Goal: Check status: Check status

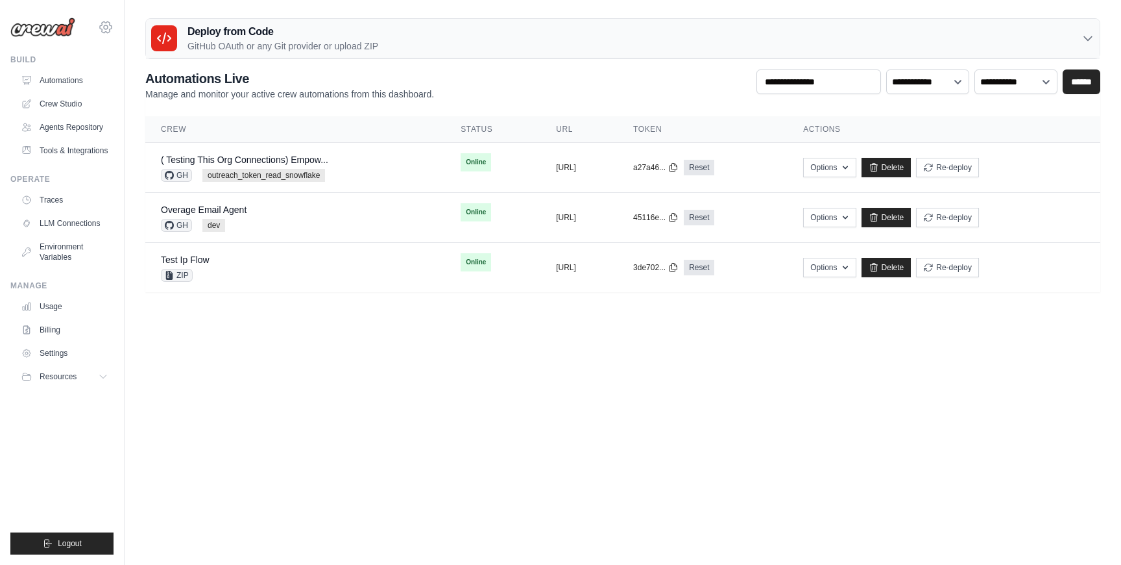
click at [108, 32] on icon at bounding box center [106, 27] width 16 height 16
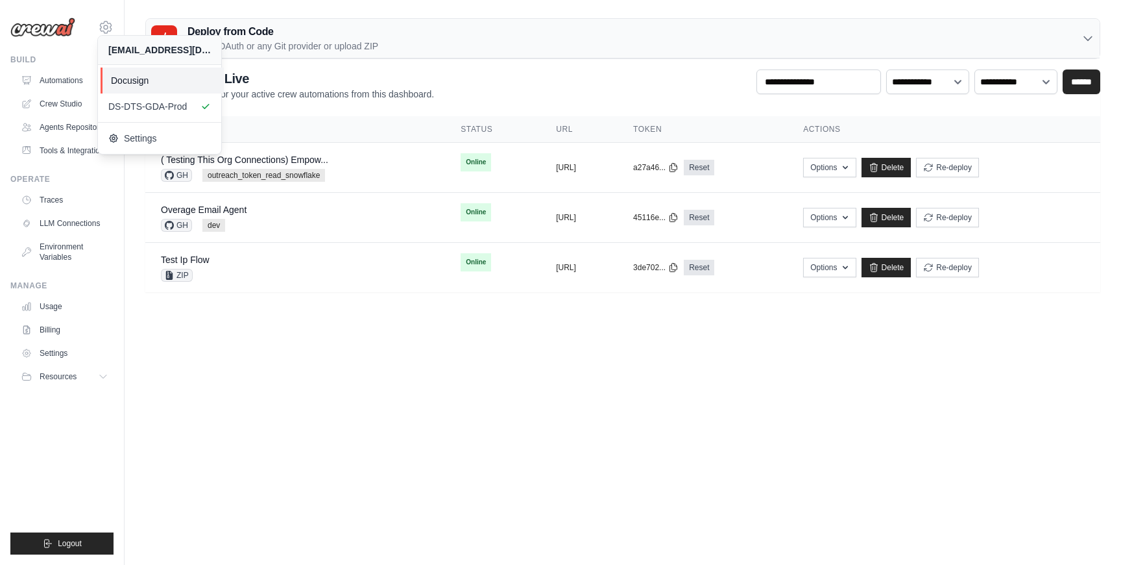
click at [138, 80] on span "Docusign" at bounding box center [162, 80] width 103 height 13
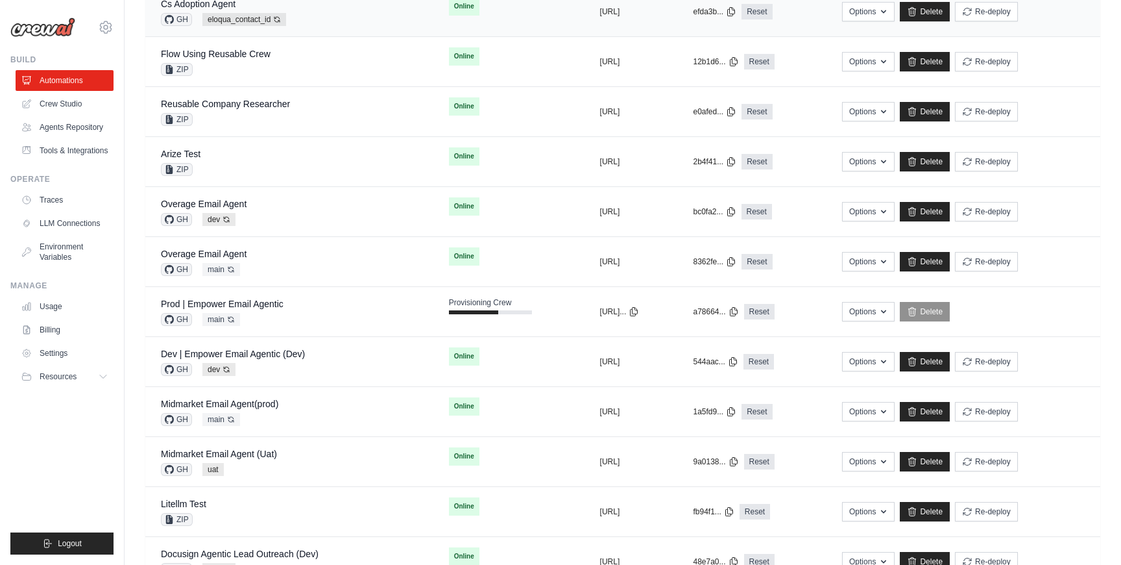
scroll to position [204, 0]
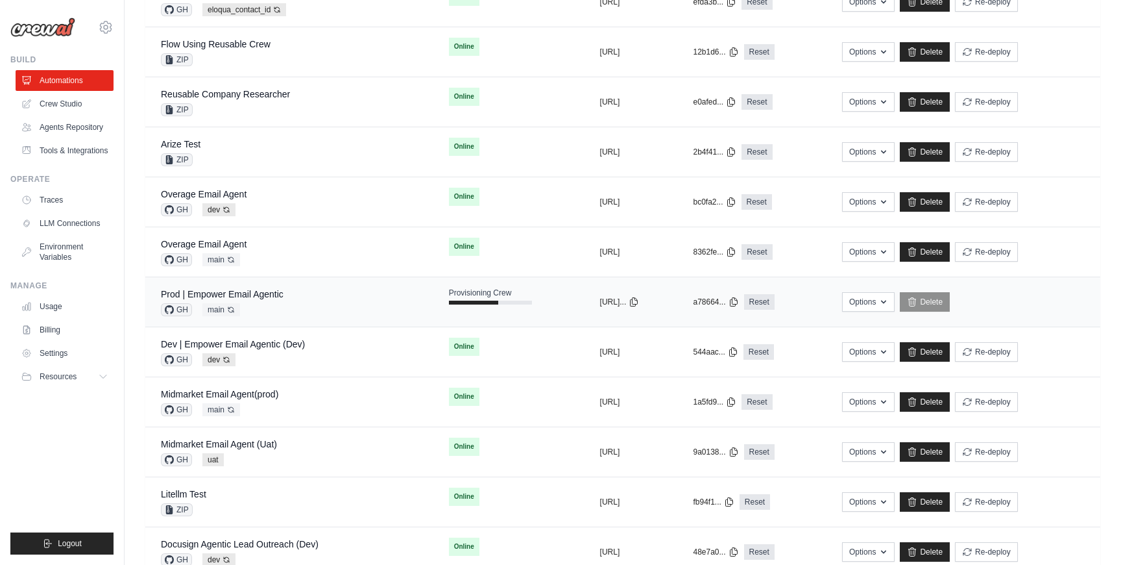
click at [358, 304] on div "Prod | Empower Email Agentic GH main Auto-deploy enabled" at bounding box center [289, 302] width 257 height 29
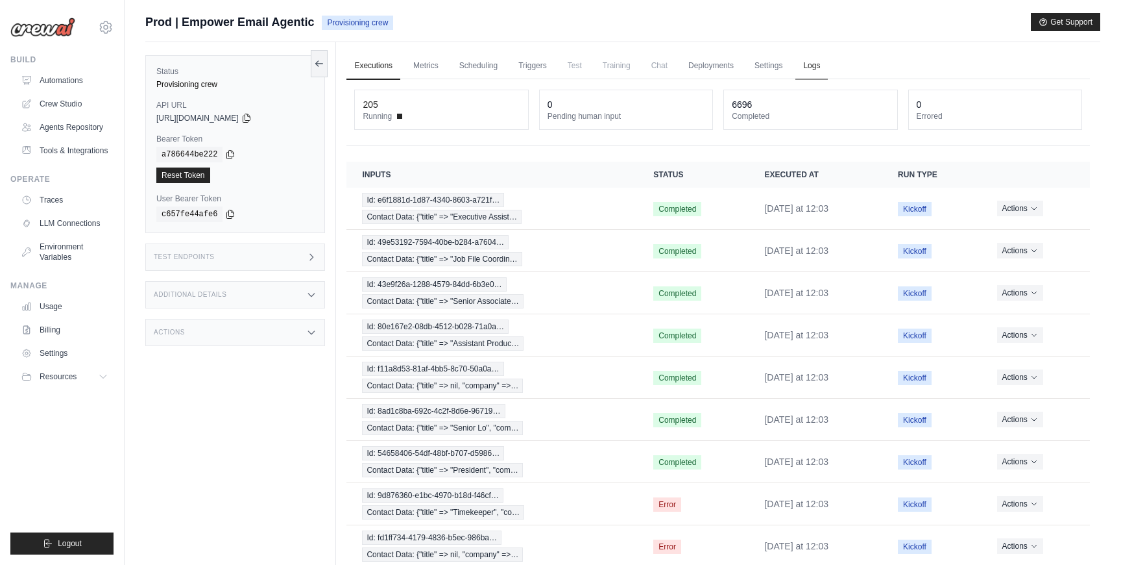
click at [817, 69] on link "Logs" at bounding box center [812, 66] width 32 height 27
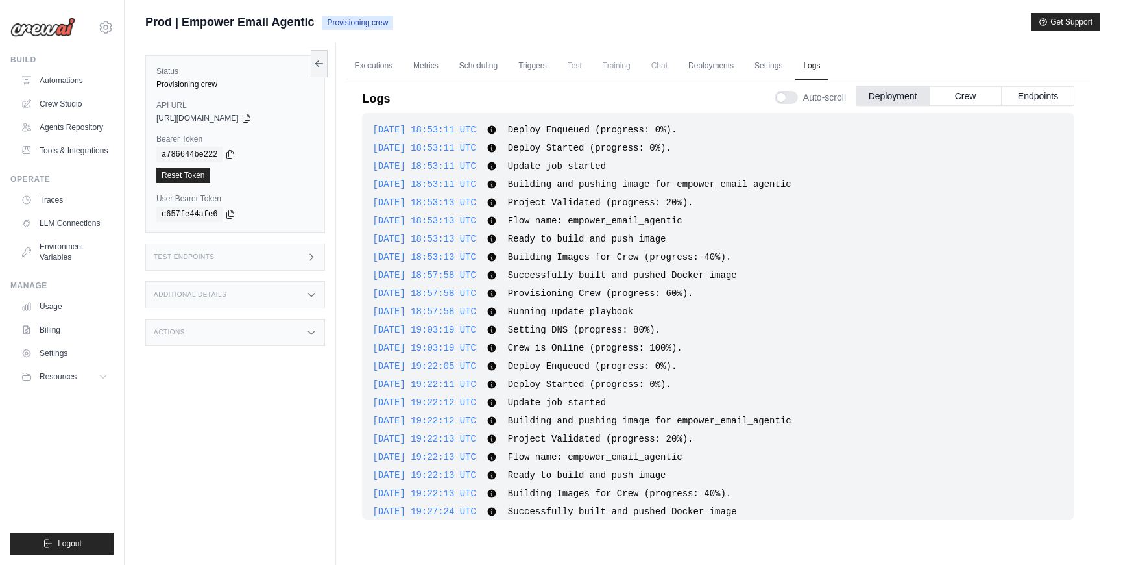
scroll to position [1704, 0]
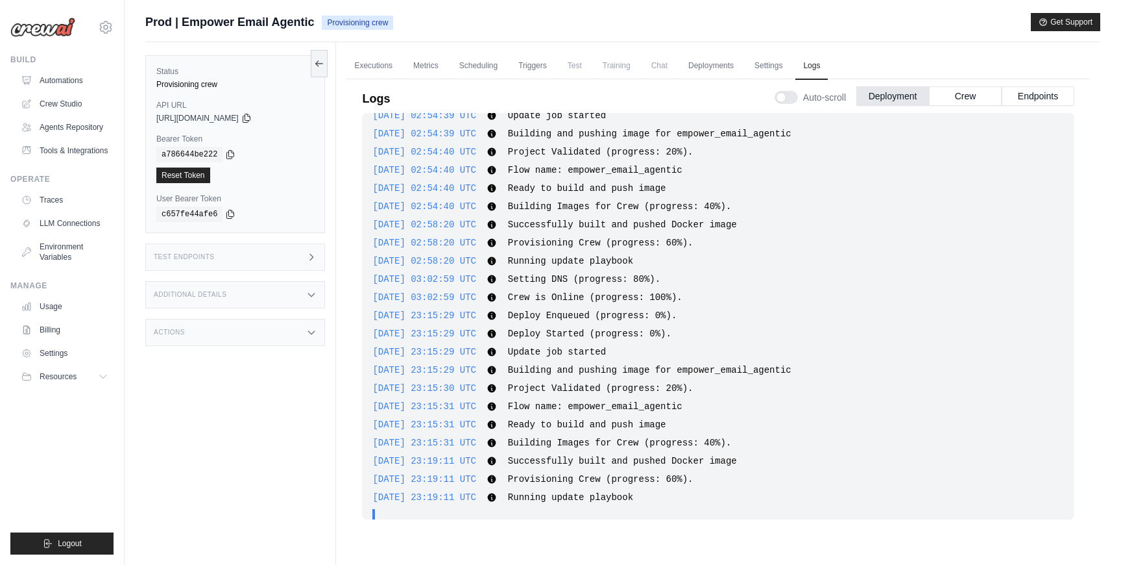
click at [655, 329] on span "Deploy Started (progress: 0%)." at bounding box center [590, 333] width 164 height 10
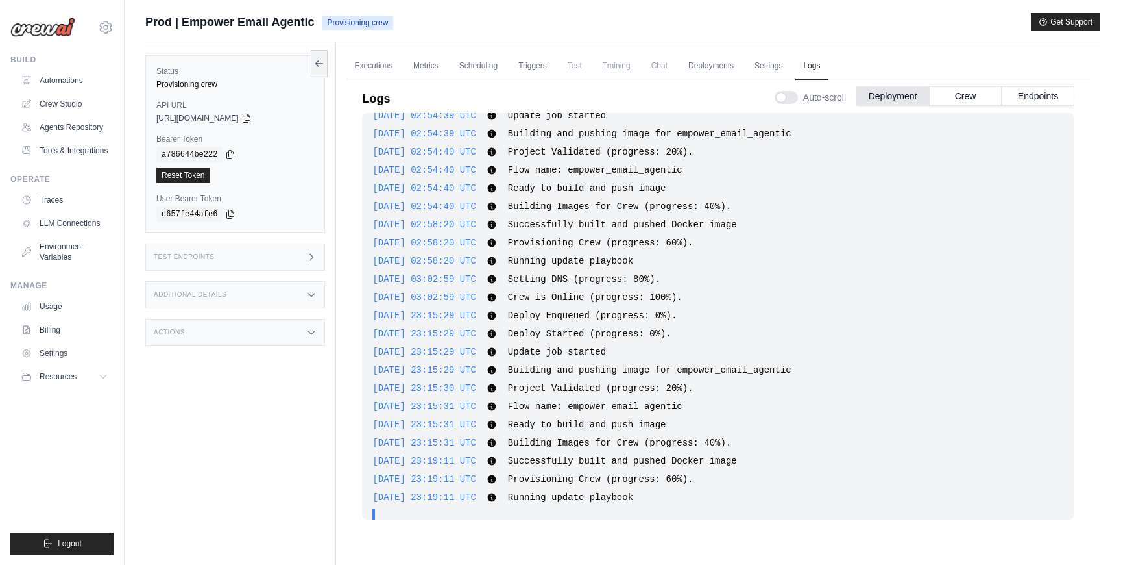
click at [655, 329] on span "Deploy Started (progress: 0%)." at bounding box center [590, 333] width 164 height 10
click at [455, 415] on div "2025-09-26 18:53:11 UTC Deploy Enqueued (progress: 0%). Show more Show less 202…" at bounding box center [718, 316] width 713 height 406
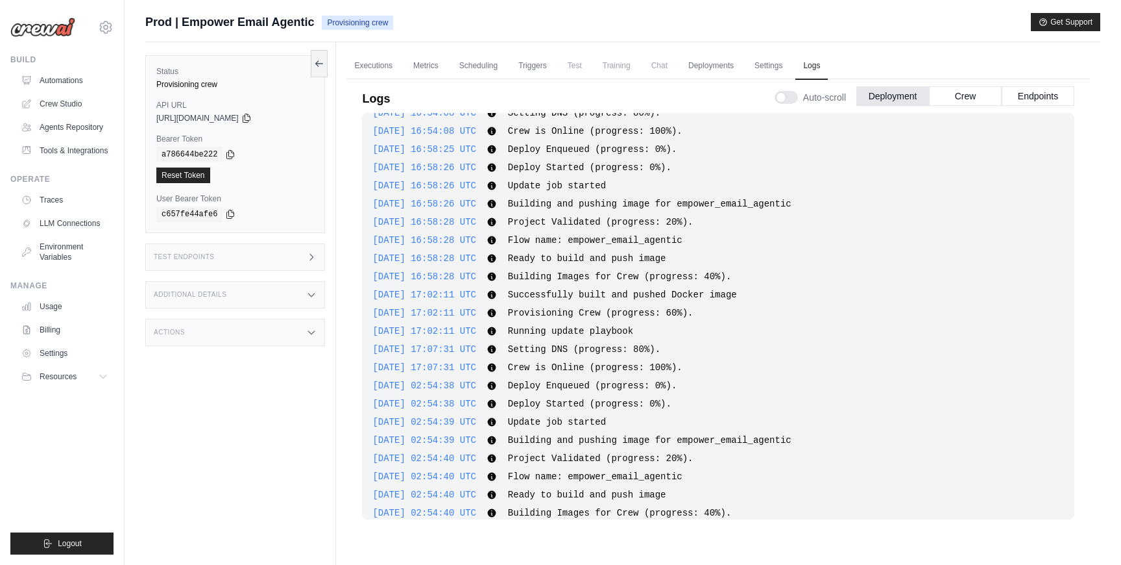
scroll to position [1717, 0]
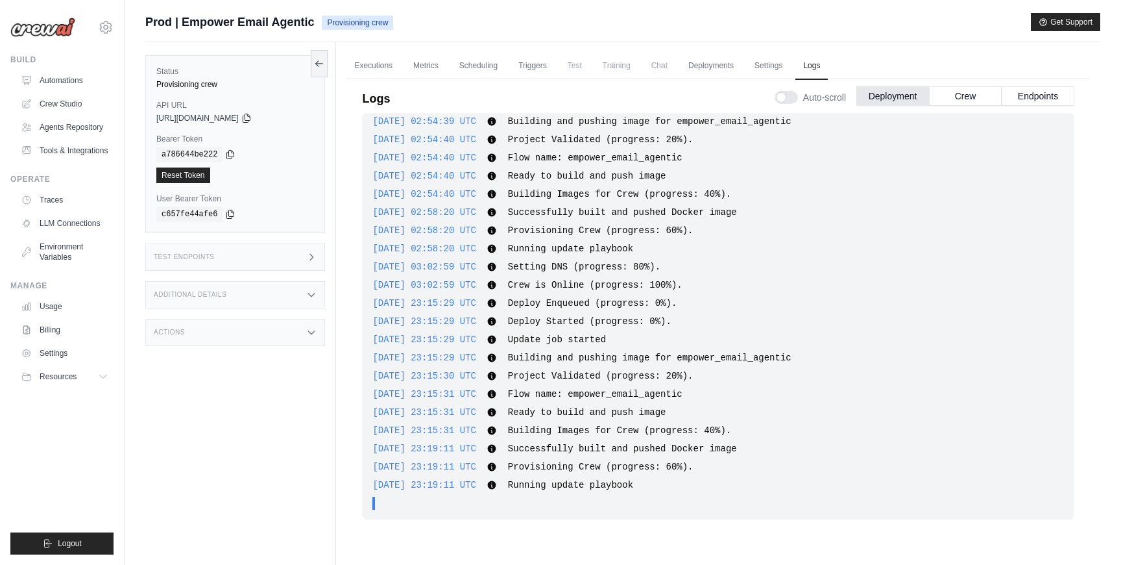
click at [551, 535] on div "2025-09-26 18:53:11 UTC Deploy Enqueued (progress: 0%). Show more Show less 202…" at bounding box center [718, 330] width 713 height 434
click at [275, 258] on div "Test Endpoints" at bounding box center [235, 256] width 180 height 27
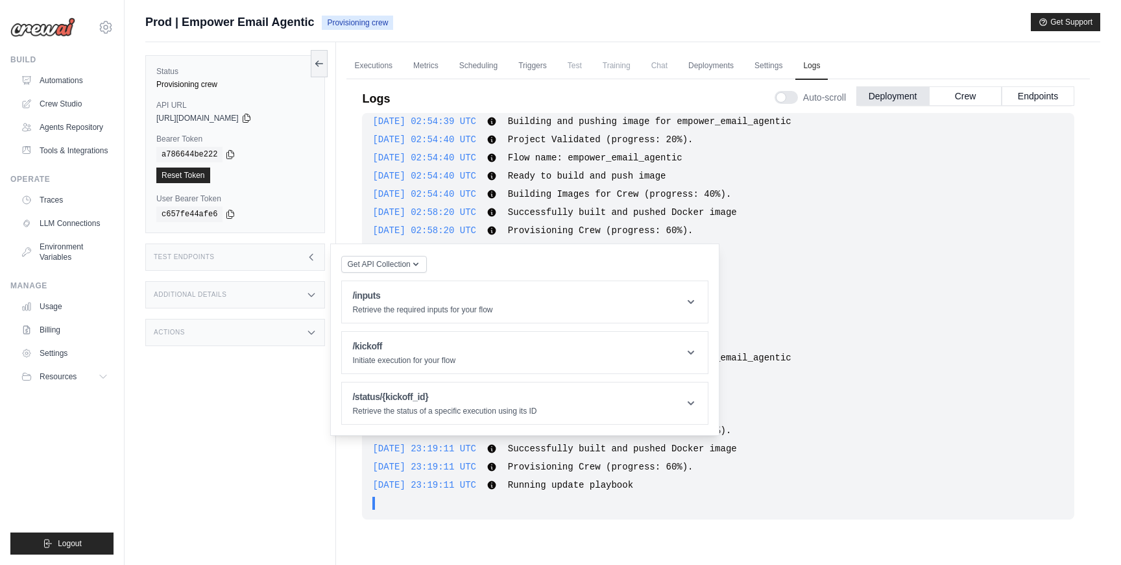
click at [275, 258] on div "Test Endpoints" at bounding box center [235, 256] width 180 height 27
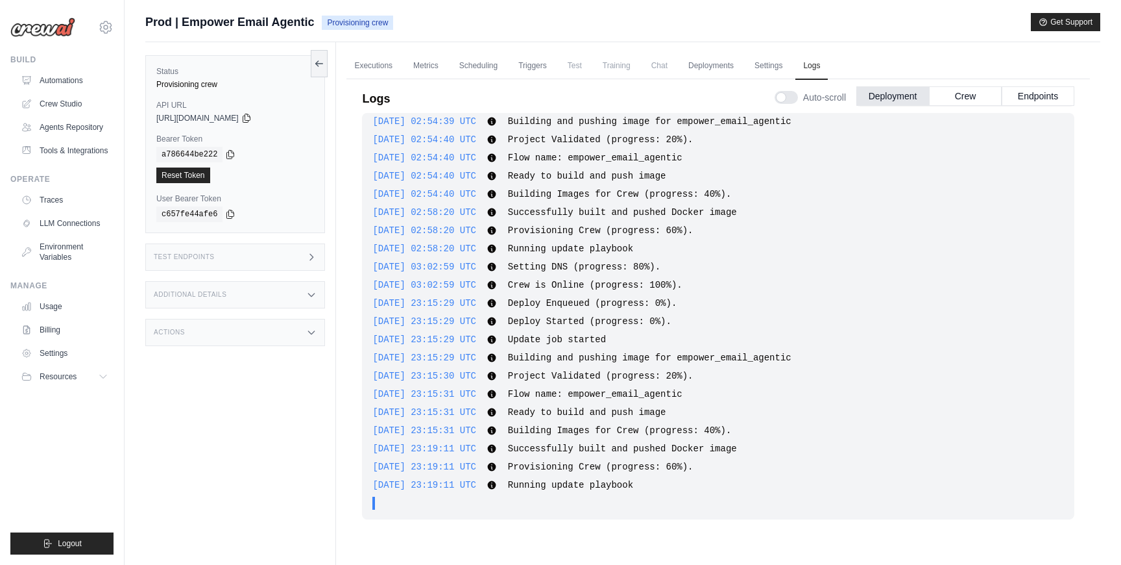
click at [245, 400] on div "Status Provisioning crew API URL copied https://empower-email-agentic-d5f50e05-…" at bounding box center [240, 324] width 191 height 565
click at [272, 295] on div "Additional Details" at bounding box center [235, 294] width 180 height 27
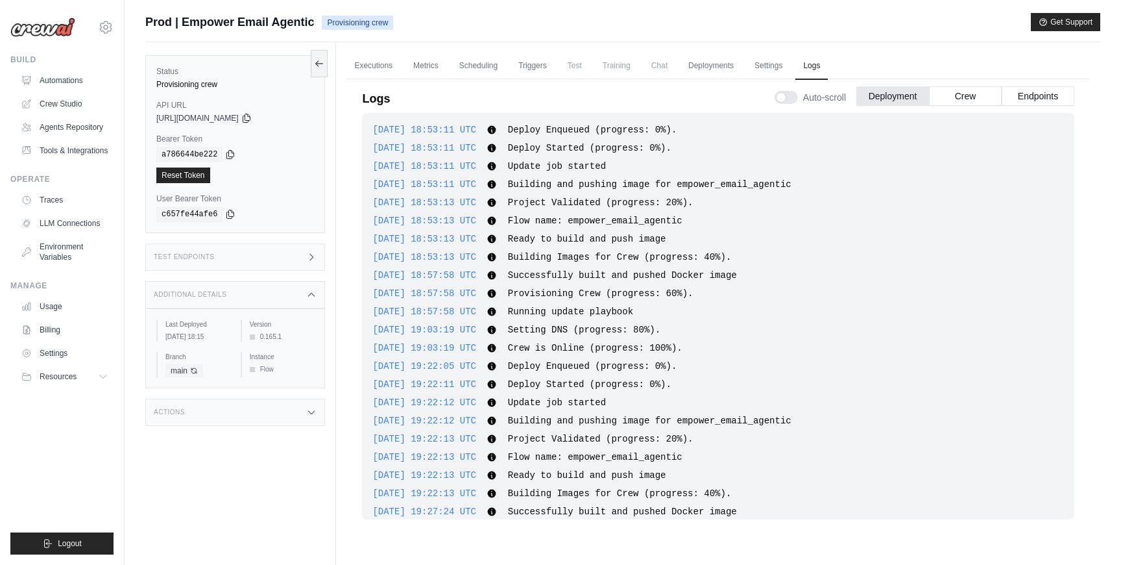
click at [272, 295] on div "Additional Details" at bounding box center [235, 294] width 180 height 27
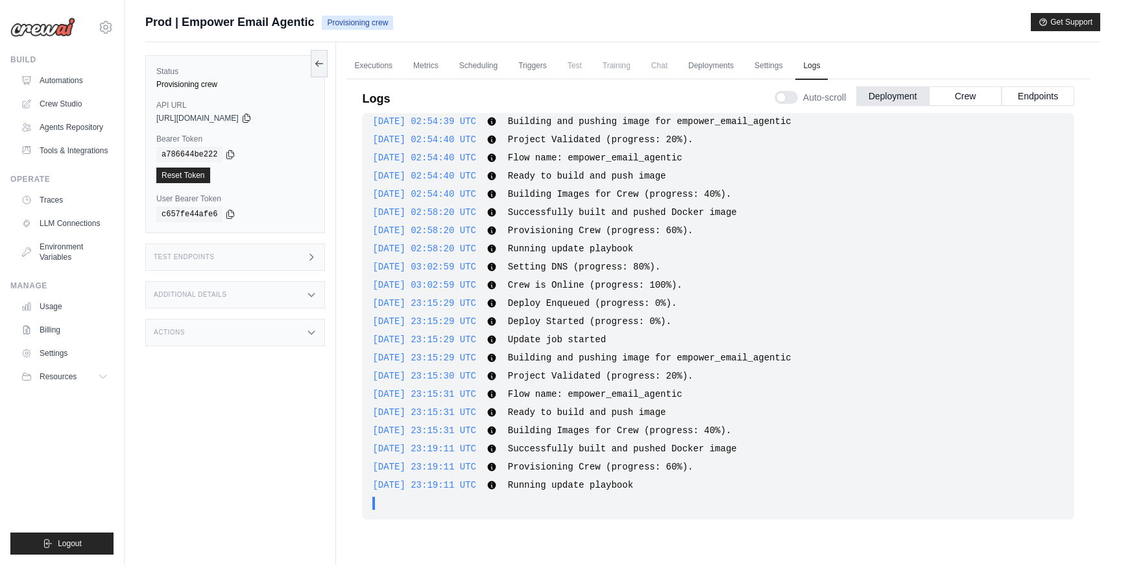
click at [268, 262] on div "Test Endpoints" at bounding box center [235, 256] width 180 height 27
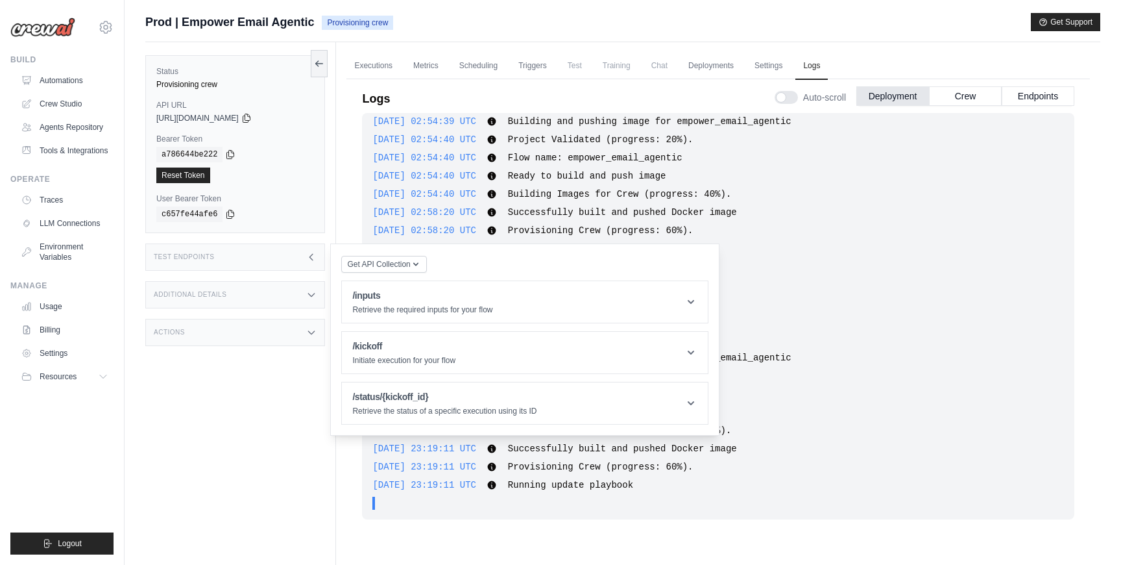
click at [268, 262] on div "Test Endpoints" at bounding box center [235, 256] width 180 height 27
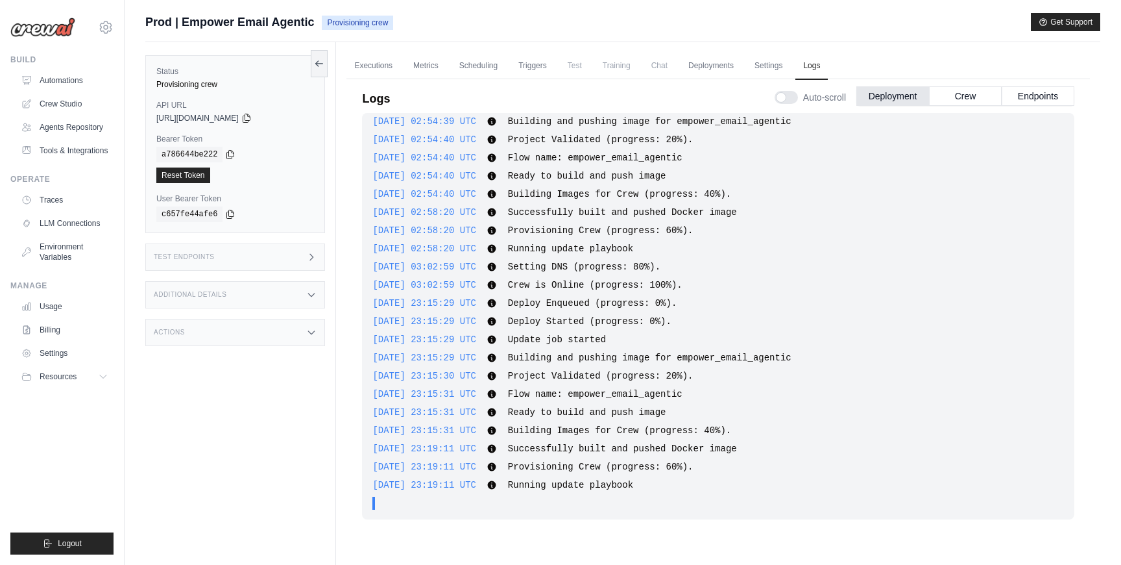
click at [282, 413] on div "Status Provisioning crew API URL copied https://empower-email-agentic-d5f50e05-…" at bounding box center [240, 324] width 191 height 565
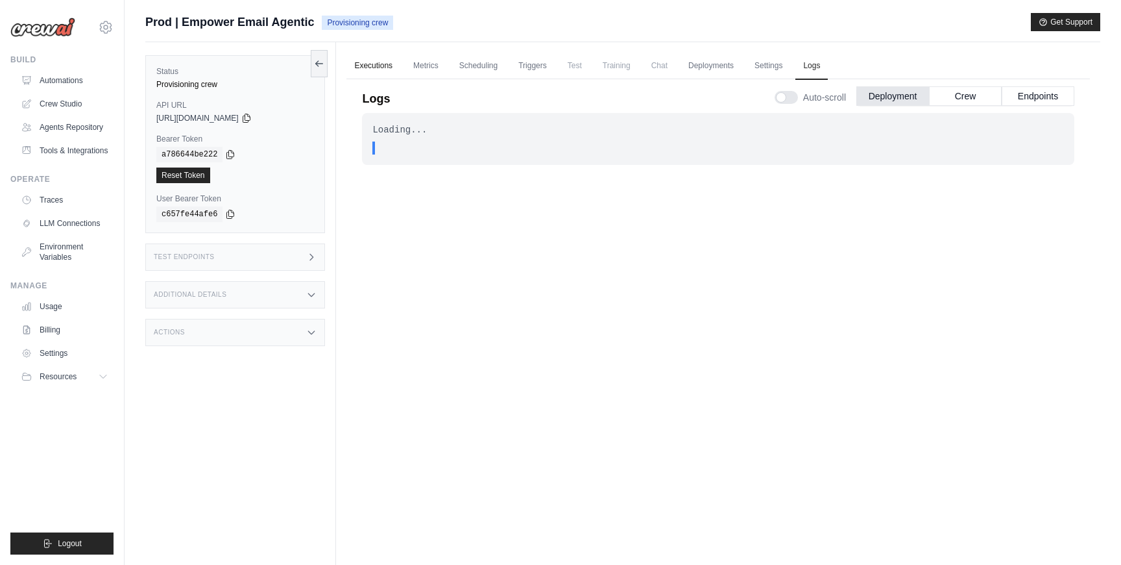
click at [367, 59] on link "Executions" at bounding box center [374, 66] width 54 height 27
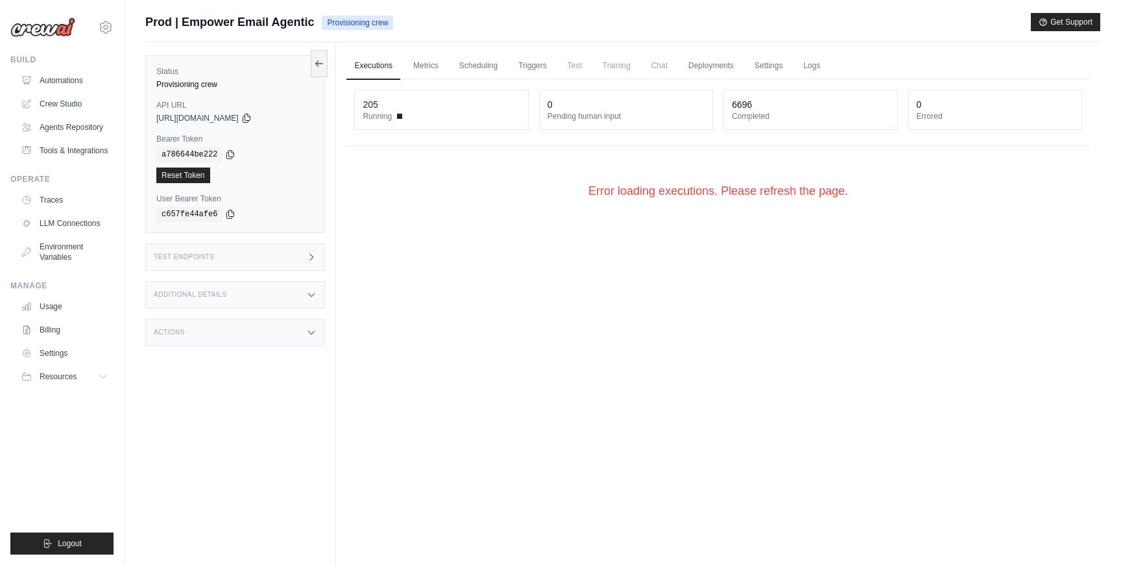
click at [568, 378] on div "Executions Metrics Scheduling Triggers Test Training Chat Deployments Settings …" at bounding box center [718, 324] width 765 height 565
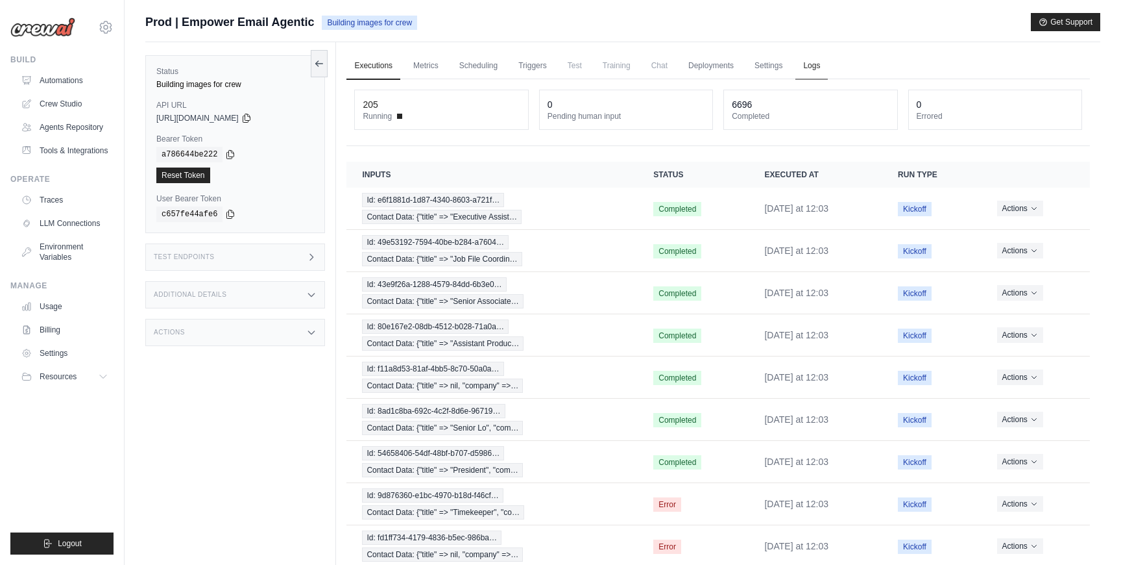
click at [807, 71] on link "Logs" at bounding box center [812, 66] width 32 height 27
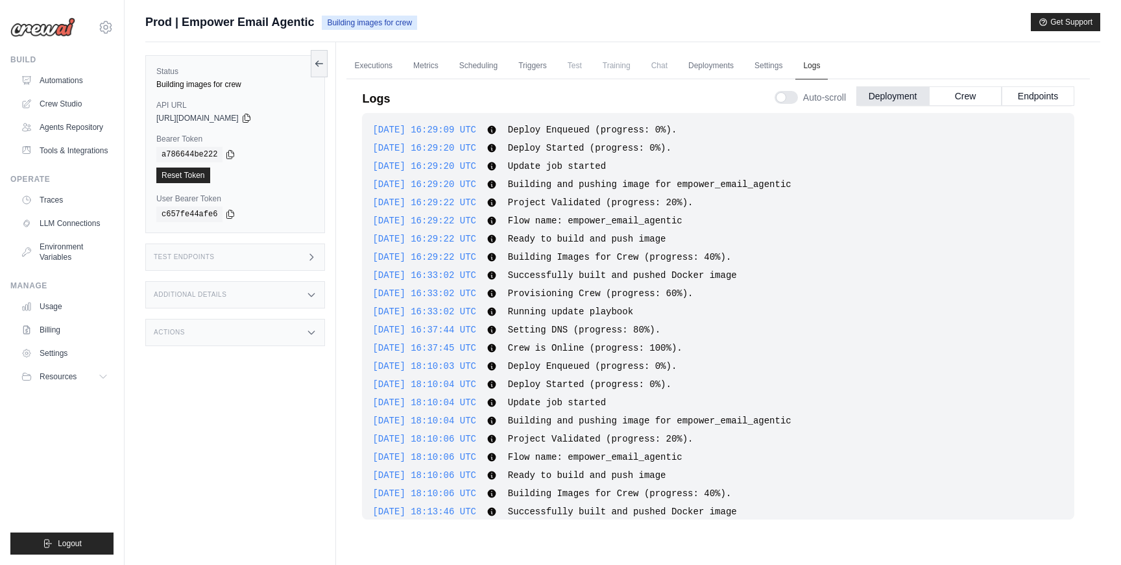
scroll to position [1371, 0]
